Goal: Information Seeking & Learning: Learn about a topic

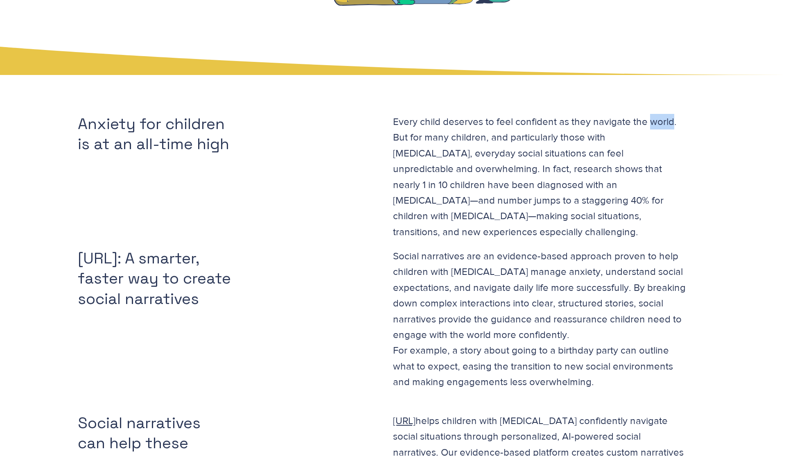
scroll to position [382, 0]
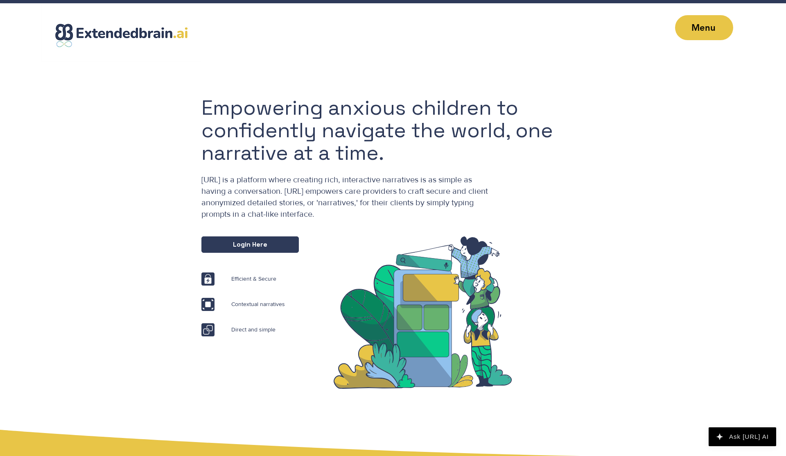
click at [708, 431] on button "Ask [URL] AI" at bounding box center [742, 436] width 68 height 19
